Goal: Navigation & Orientation: Understand site structure

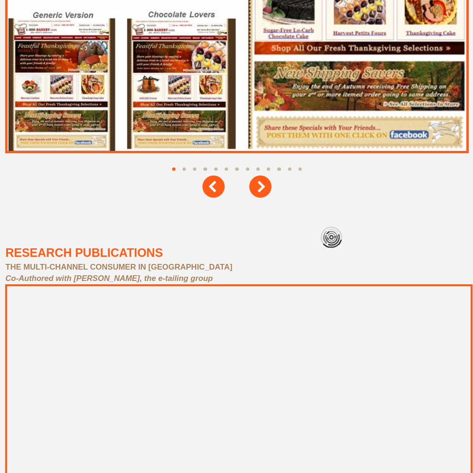
scroll to position [4257, 0]
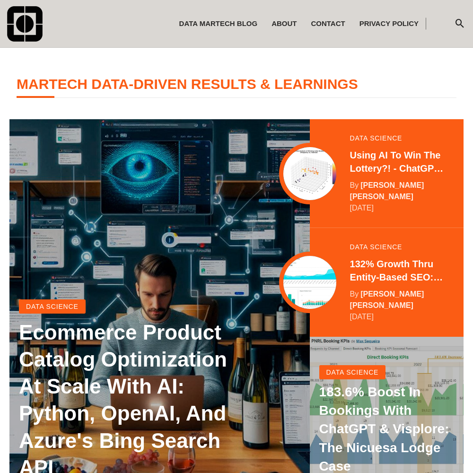
scroll to position [187, 0]
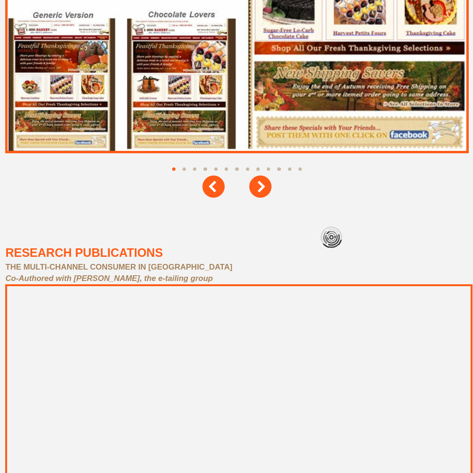
scroll to position [4257, 0]
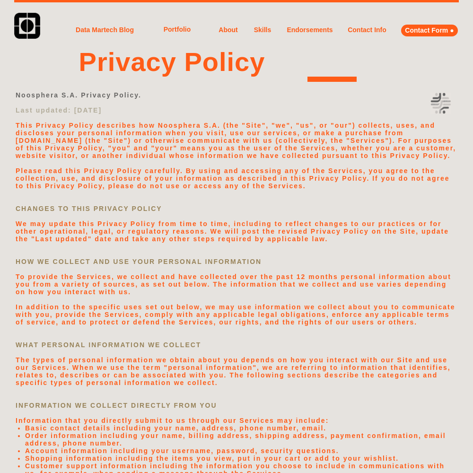
scroll to position [473, 0]
